Goal: Information Seeking & Learning: Learn about a topic

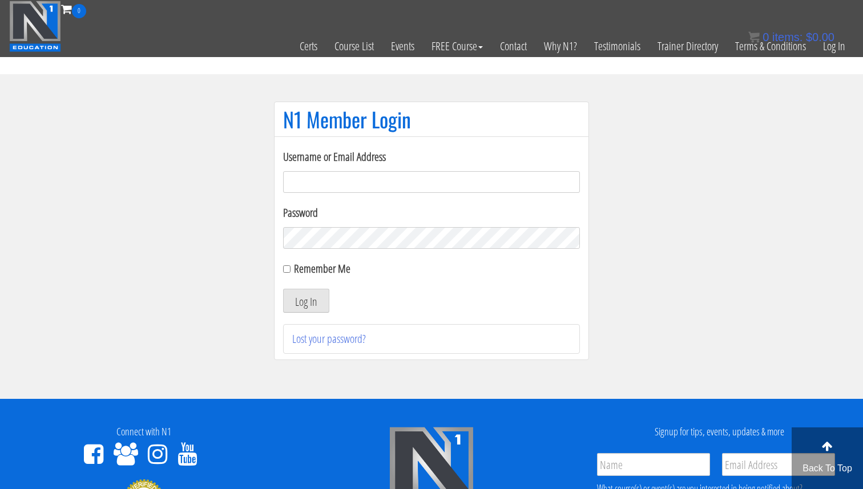
click at [324, 171] on input "Username or Email Address" at bounding box center [431, 182] width 297 height 22
type input "svenarends@live.nl"
click at [305, 290] on button "Log In" at bounding box center [306, 301] width 46 height 24
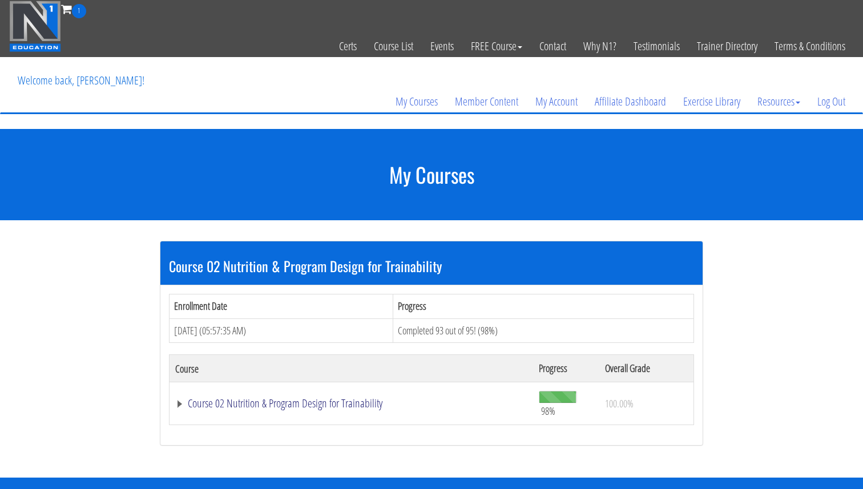
click at [298, 405] on link "Course 02 Nutrition & Program Design for Trainability" at bounding box center [351, 403] width 352 height 11
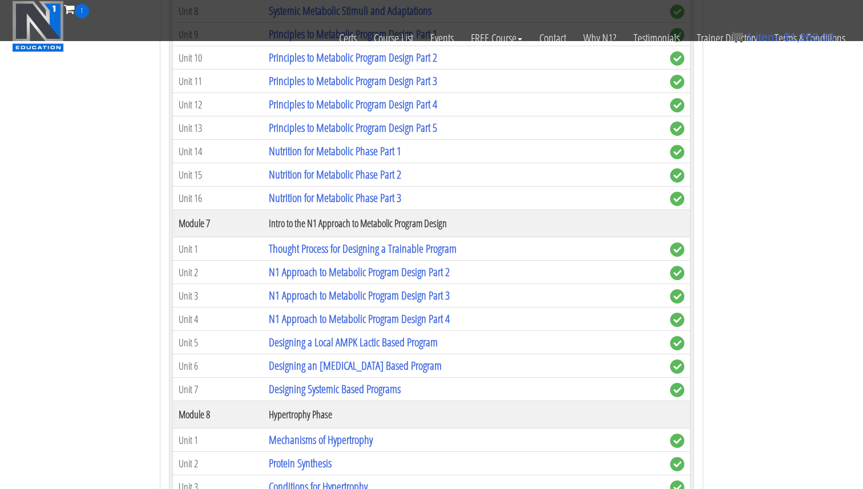
scroll to position [1187, 0]
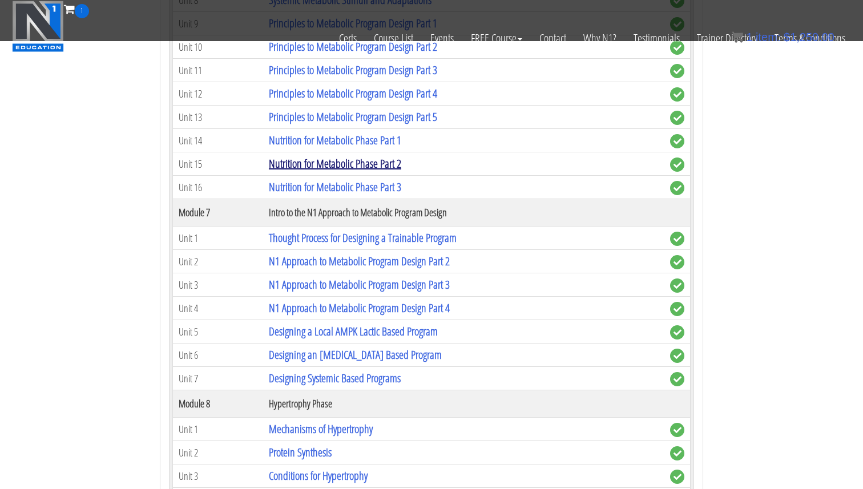
click at [349, 159] on link "Nutrition for Metabolic Phase Part 2" at bounding box center [335, 163] width 132 height 15
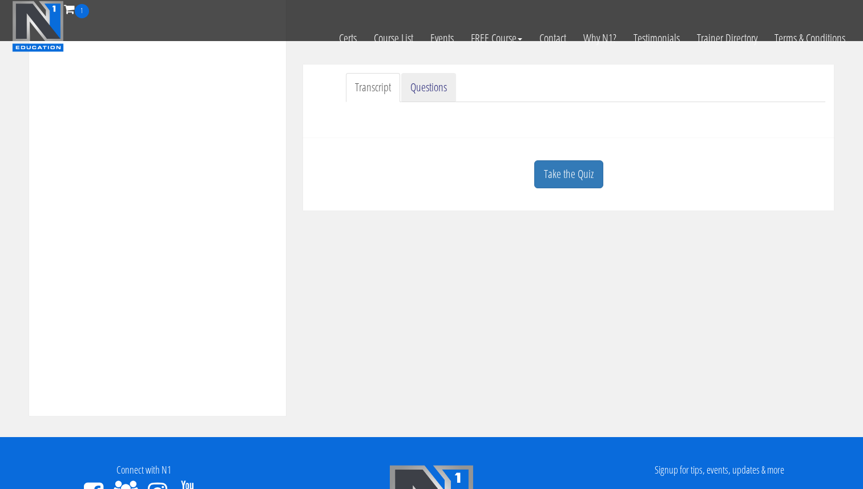
click at [422, 87] on link "Questions" at bounding box center [428, 87] width 55 height 29
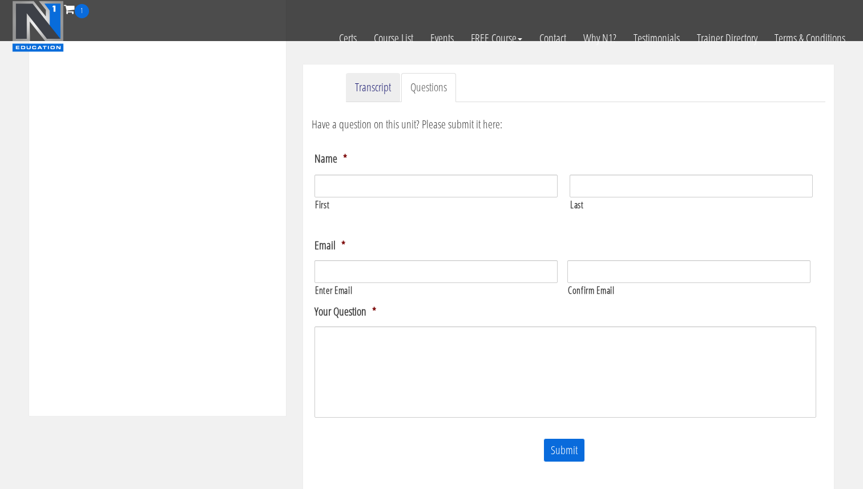
click at [390, 94] on link "Transcript" at bounding box center [373, 87] width 54 height 29
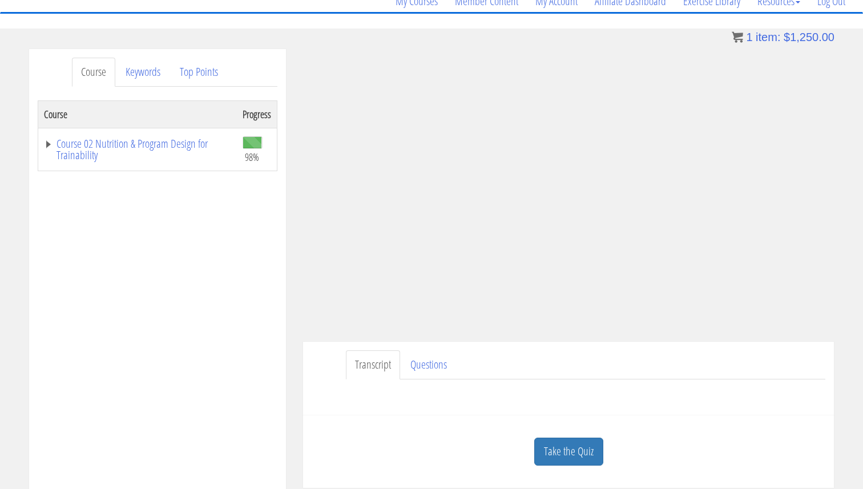
scroll to position [116, 0]
